Goal: Information Seeking & Learning: Learn about a topic

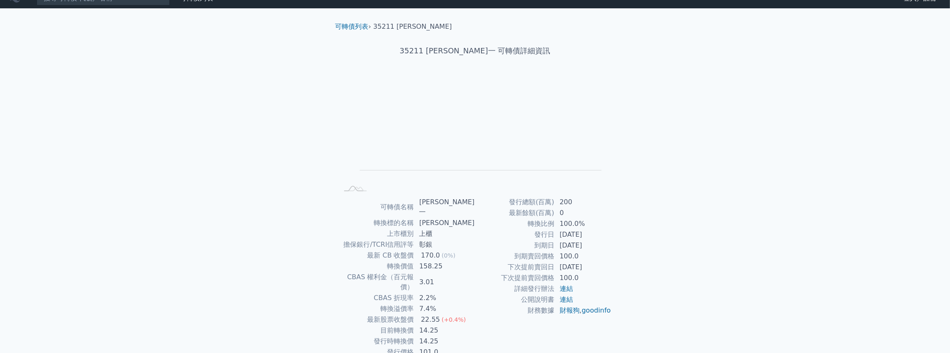
scroll to position [27, 0]
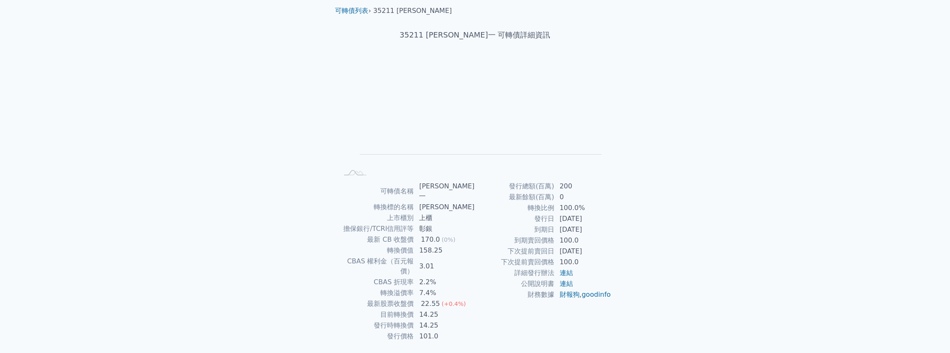
click at [405, 245] on td "轉換價值" at bounding box center [377, 250] width 76 height 11
click at [427, 234] on div "170.0" at bounding box center [431, 239] width 22 height 10
drag, startPoint x: 558, startPoint y: 208, endPoint x: 585, endPoint y: 206, distance: 26.7
click at [585, 206] on td "100.0%" at bounding box center [583, 207] width 57 height 11
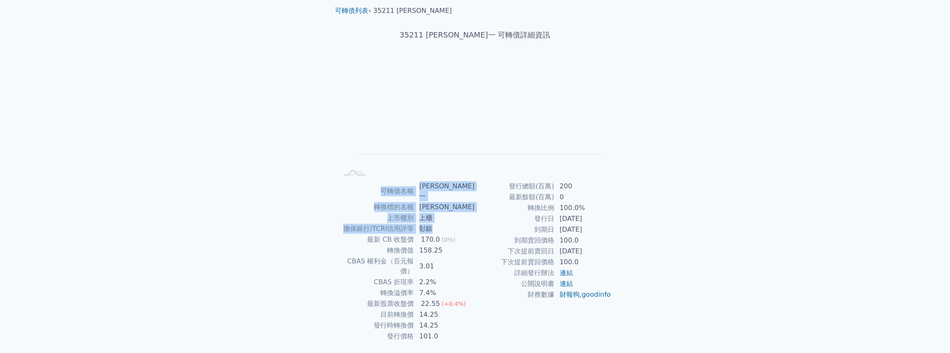
drag, startPoint x: 379, startPoint y: 187, endPoint x: 463, endPoint y: 222, distance: 91.8
click at [463, 222] on tbody "可轉債名稱 [PERSON_NAME] 轉換標的名稱 鴻翊 上市櫃別 上櫃 擔保銀行/TCRI信用評等 彰銀 最新 CB 收盤價 170.0 (0%) 轉換價…" at bounding box center [407, 261] width 137 height 161
click at [463, 223] on td "彰銀" at bounding box center [445, 228] width 61 height 11
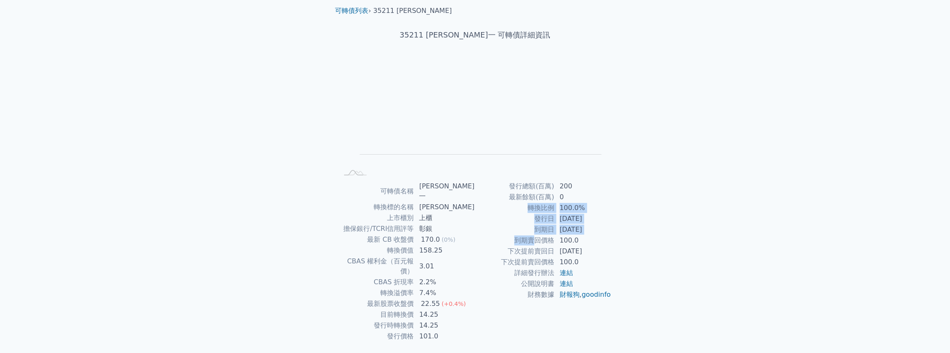
drag, startPoint x: 521, startPoint y: 207, endPoint x: 535, endPoint y: 242, distance: 37.0
click at [535, 241] on tbody "發行總額(百萬) 200 最新餘額(百萬) 0 轉換比例 100.0% 發行日 [DATE] 到期日 [DATE] 到期賣回價格 100.0 下次提前賣回日 …" at bounding box center [543, 240] width 137 height 119
click at [534, 242] on td "到期賣回價格" at bounding box center [515, 240] width 80 height 11
click at [537, 229] on td "到期日" at bounding box center [515, 229] width 80 height 11
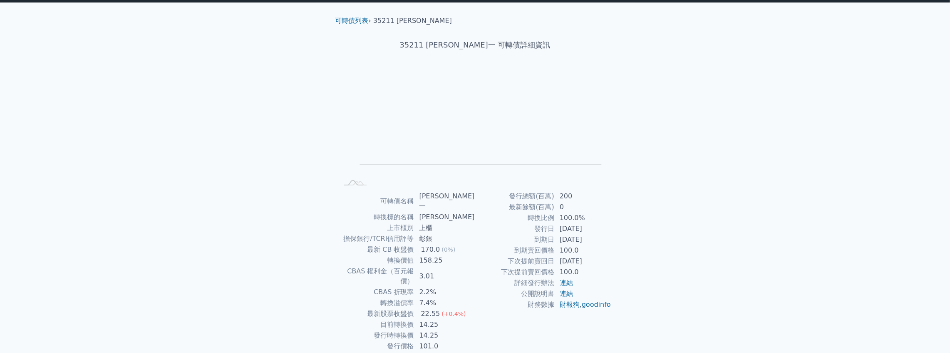
scroll to position [0, 0]
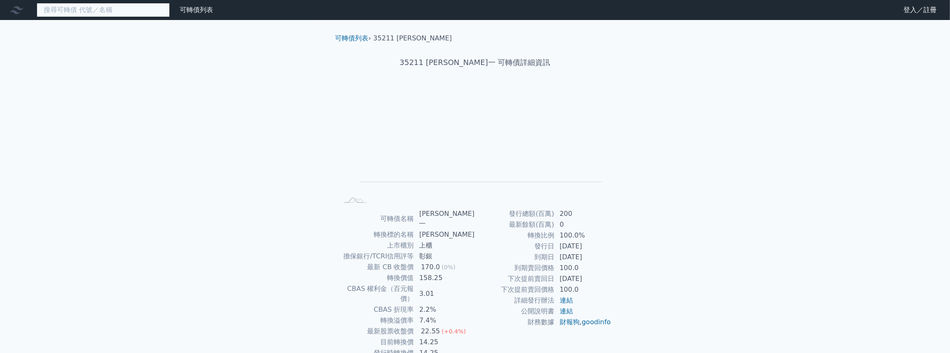
click at [129, 11] on input at bounding box center [103, 10] width 133 height 14
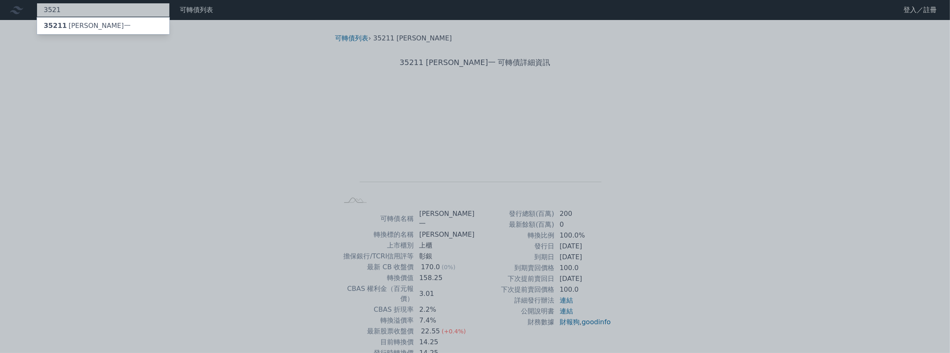
type input "3521"
click at [200, 113] on div at bounding box center [475, 176] width 950 height 353
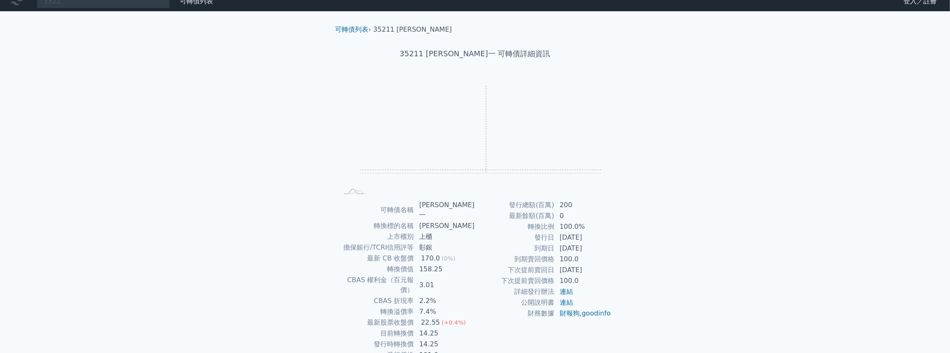
scroll to position [32, 0]
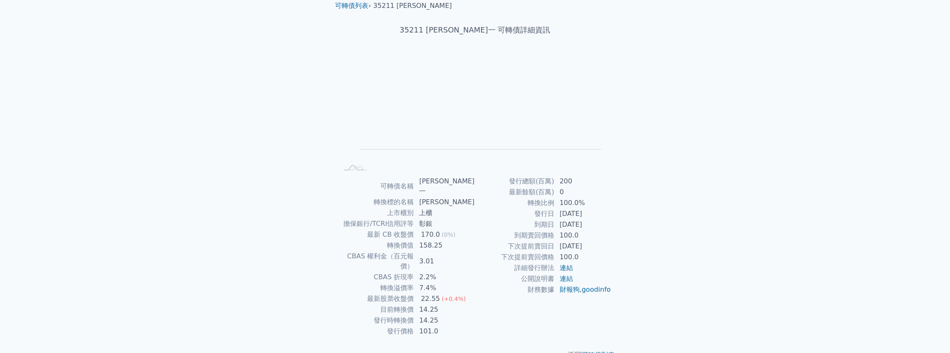
click at [569, 223] on td "[DATE]" at bounding box center [583, 224] width 57 height 11
